Goal: Book appointment/travel/reservation

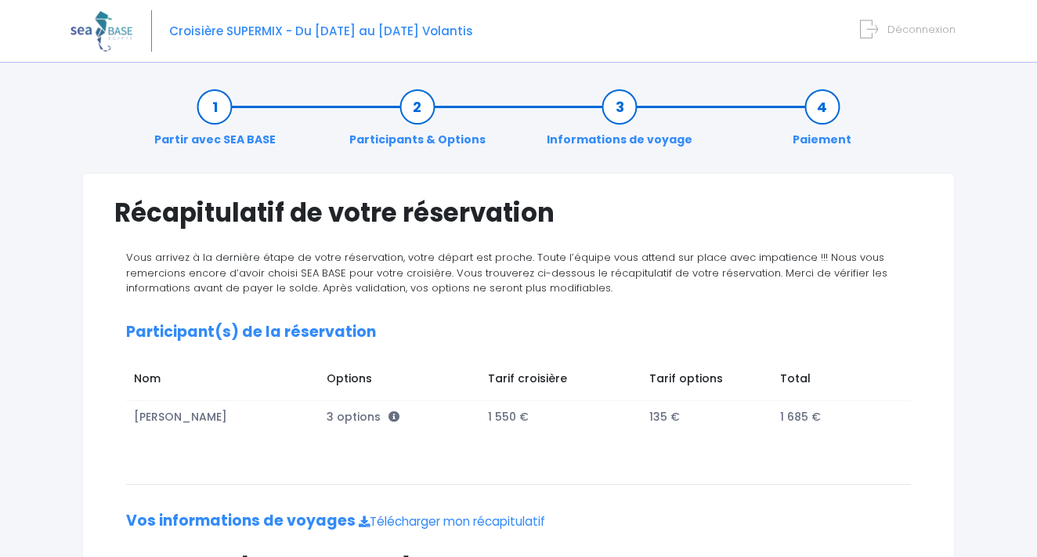
click at [220, 110] on link "Partir avec SEA BASE" at bounding box center [214, 123] width 137 height 49
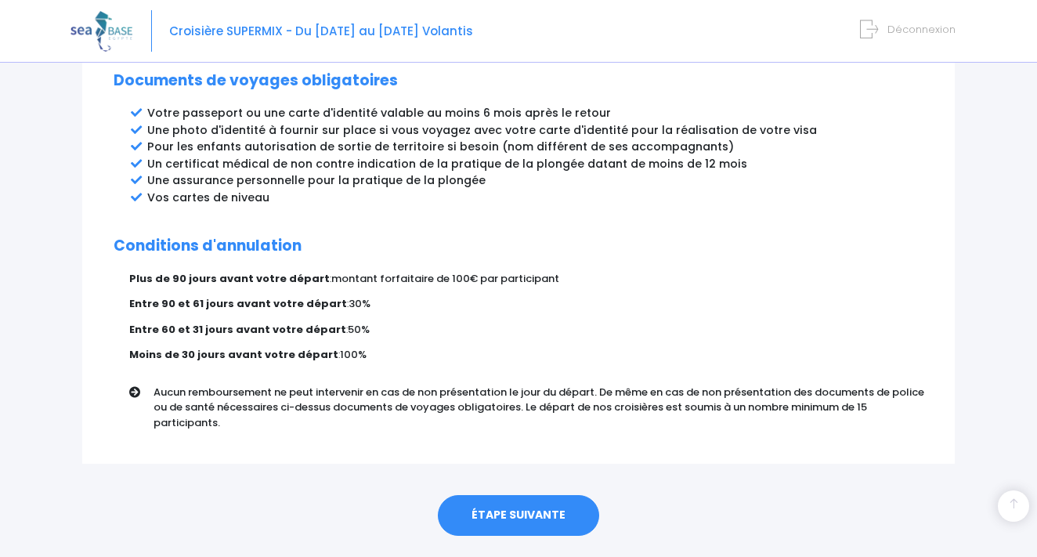
scroll to position [882, 0]
click at [523, 496] on link "ÉTAPE SUIVANTE" at bounding box center [518, 516] width 161 height 41
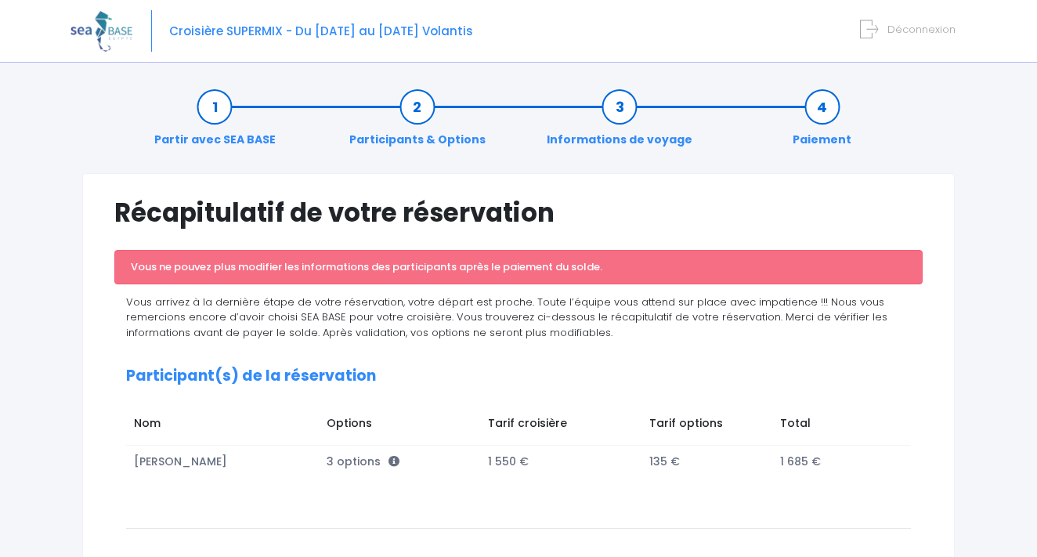
click at [409, 101] on link "Participants & Options" at bounding box center [418, 123] width 152 height 49
click at [613, 110] on link "Informations de voyage" at bounding box center [619, 123] width 161 height 49
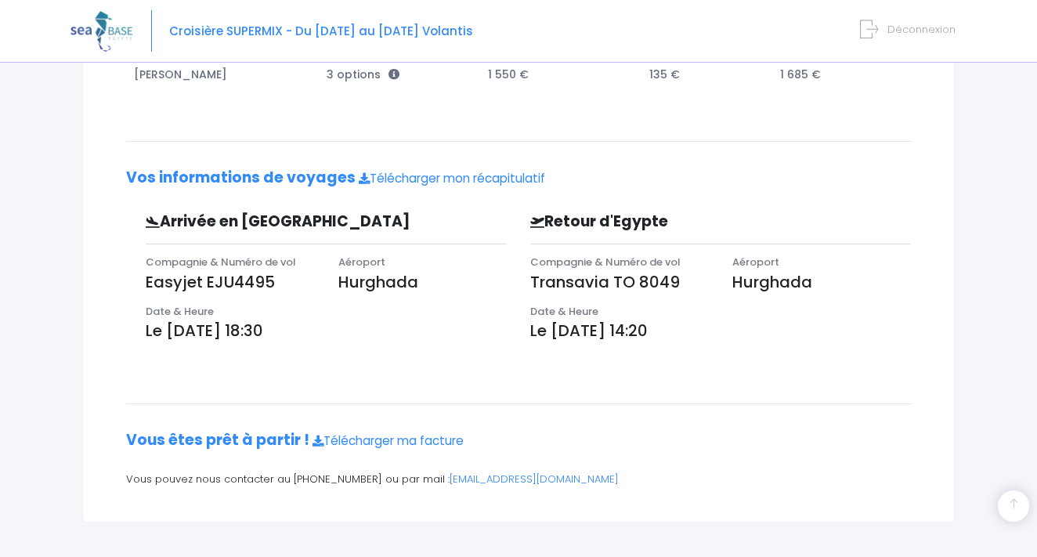
scroll to position [386, 0]
click at [421, 175] on link "Télécharger mon récapitulatif" at bounding box center [452, 179] width 186 height 16
click at [481, 478] on link "[EMAIL_ADDRESS][DOMAIN_NAME]" at bounding box center [534, 479] width 169 height 15
drag, startPoint x: 149, startPoint y: 275, endPoint x: 228, endPoint y: 282, distance: 79.4
click at [112, 237] on div "Récapitulatif de votre réservation Vous ne pouvez plus modifier les information…" at bounding box center [518, 155] width 873 height 736
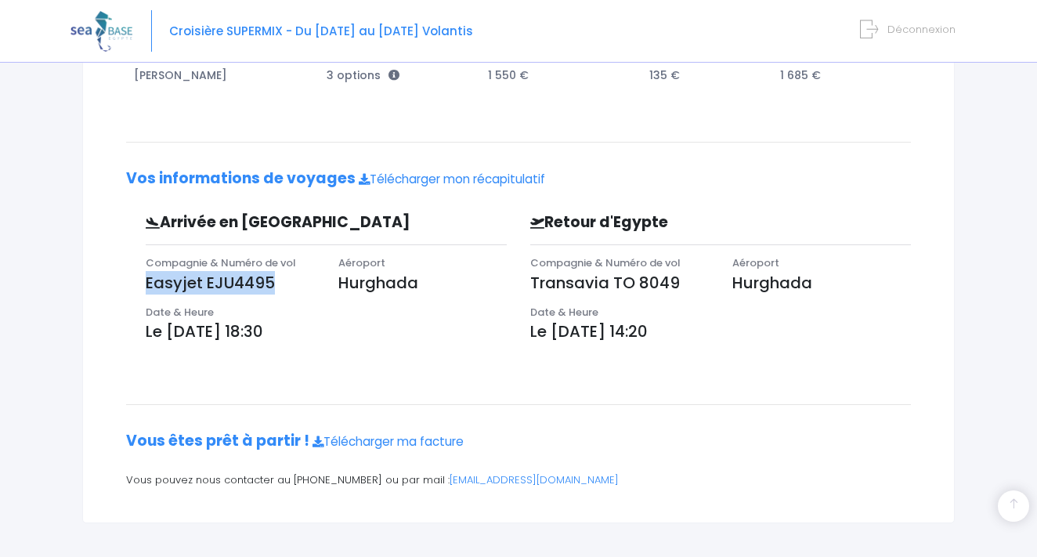
drag, startPoint x: 137, startPoint y: 274, endPoint x: 282, endPoint y: 280, distance: 145.0
click at [282, 280] on div "Compagnie & Numéro de vol Easyjet EJU4495" at bounding box center [230, 279] width 193 height 49
copy p "Easyjet EJU4495"
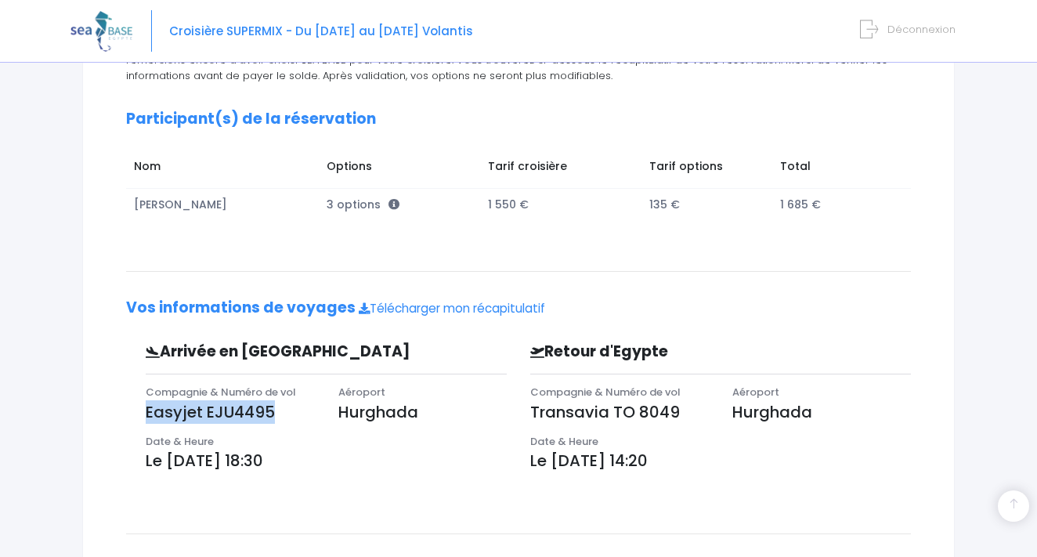
scroll to position [256, 0]
